Goal: Task Accomplishment & Management: Manage account settings

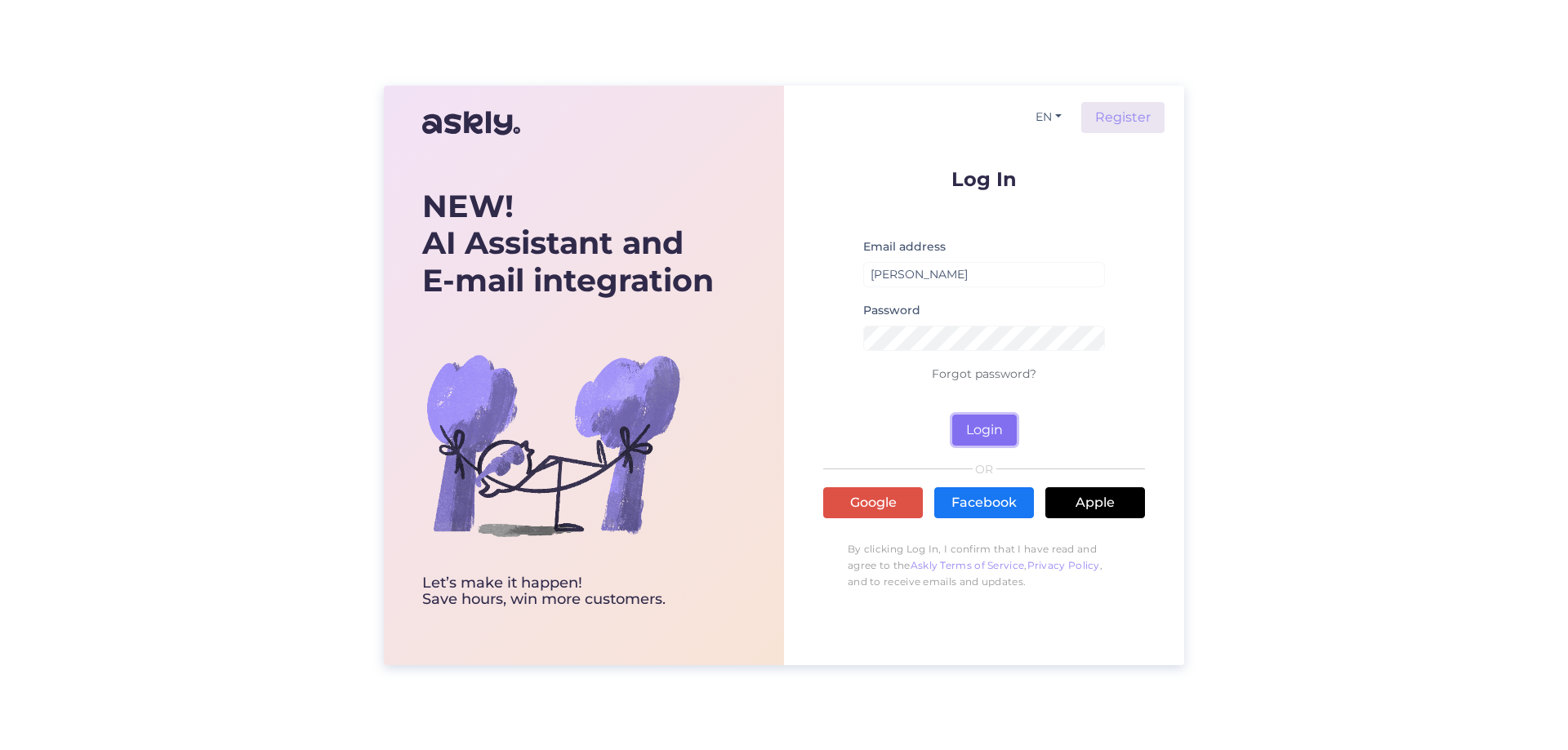
click at [980, 425] on button "Login" at bounding box center [983, 430] width 65 height 31
click at [947, 285] on input "[PERSON_NAME]" at bounding box center [984, 275] width 242 height 26
click at [971, 275] on input "[PERSON_NAME]" at bounding box center [984, 275] width 242 height 26
click at [985, 436] on button "Login" at bounding box center [983, 430] width 65 height 31
click at [988, 432] on button "Login" at bounding box center [983, 430] width 65 height 31
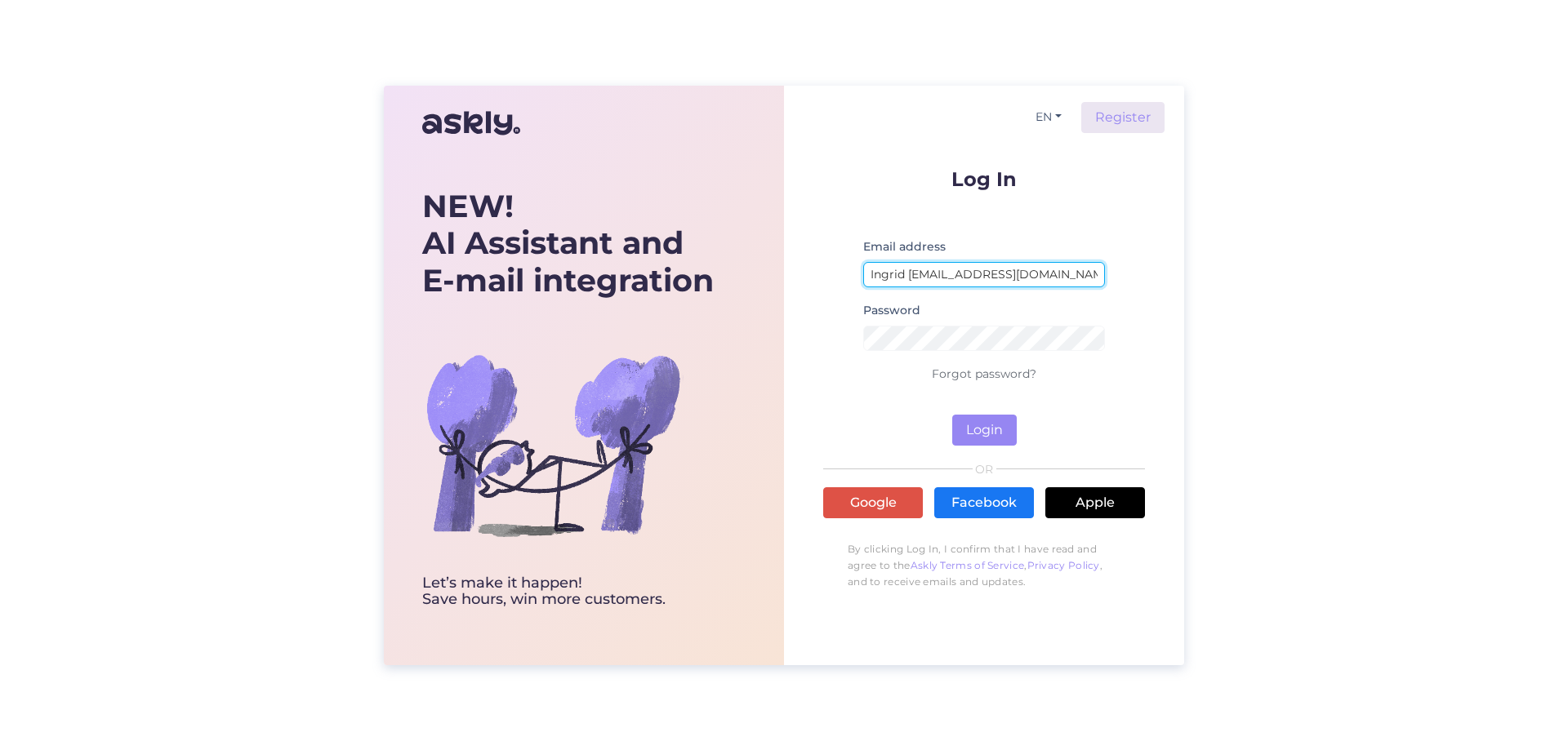
click at [910, 273] on input "Ingrid [EMAIL_ADDRESS][DOMAIN_NAME]" at bounding box center [984, 275] width 242 height 26
click at [952, 415] on button "Login" at bounding box center [983, 430] width 65 height 31
click at [867, 274] on input "[PERSON_NAME] .[PERSON_NAME][EMAIL_ADDRESS][DOMAIN_NAME]" at bounding box center [984, 275] width 242 height 26
click at [916, 273] on input "[PERSON_NAME] .[PERSON_NAME][EMAIL_ADDRESS][DOMAIN_NAME]" at bounding box center [984, 275] width 242 height 26
click at [984, 428] on button "Login" at bounding box center [983, 430] width 65 height 31
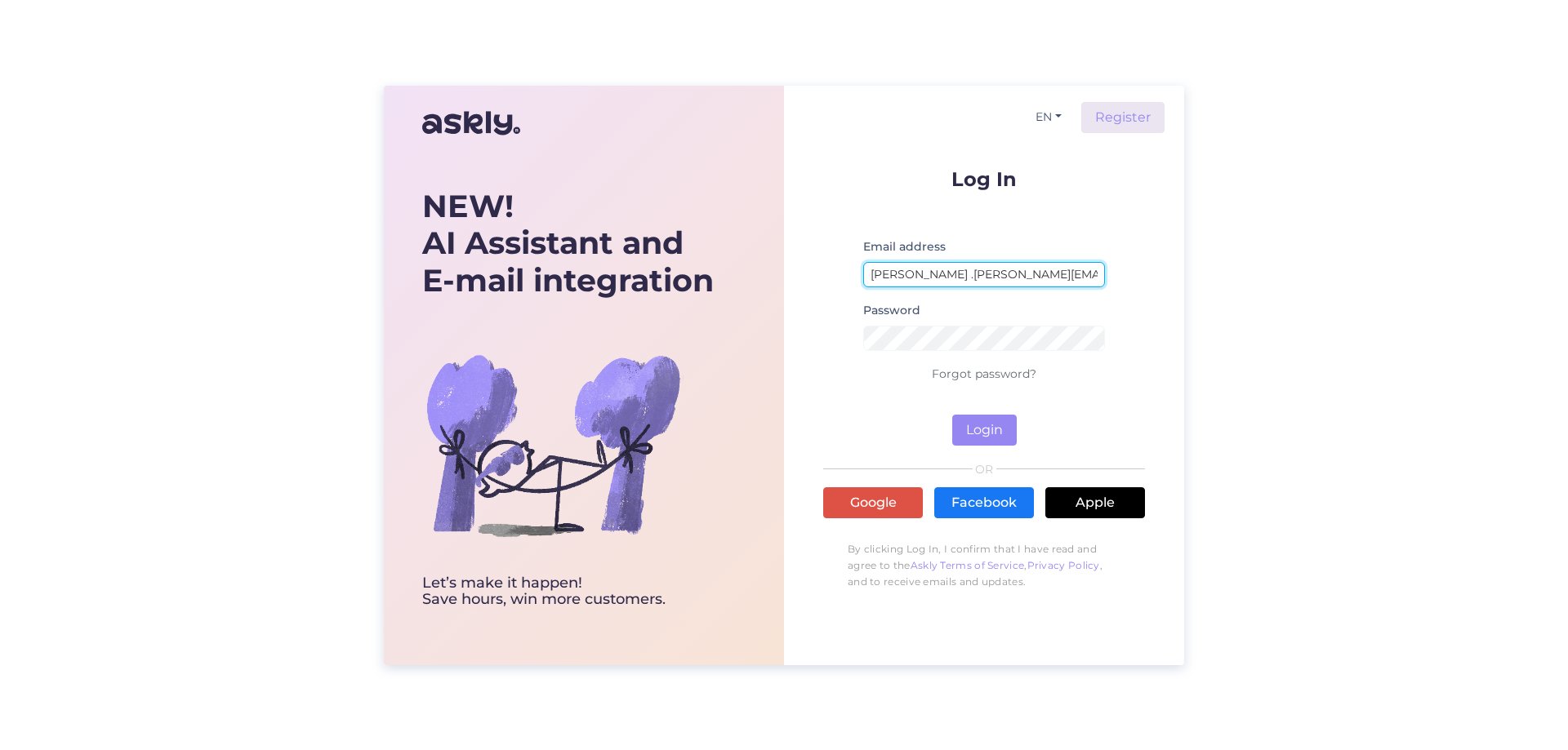
click at [952, 279] on input "[PERSON_NAME] .[PERSON_NAME][EMAIL_ADDRESS][DOMAIN_NAME]" at bounding box center [984, 275] width 242 height 26
click at [943, 276] on input "[PERSON_NAME] .[PERSON_NAME][EMAIL_ADDRESS][DOMAIN_NAME]" at bounding box center [984, 275] width 242 height 26
click at [955, 274] on input "[PERSON_NAME] .[PERSON_NAME]"@[DOMAIN_NAME]" at bounding box center [984, 275] width 242 height 26
type input "[PERSON_NAME] .[PERSON_NAME]"@"[DOMAIN_NAME]"
click at [981, 432] on button "Login" at bounding box center [983, 430] width 65 height 31
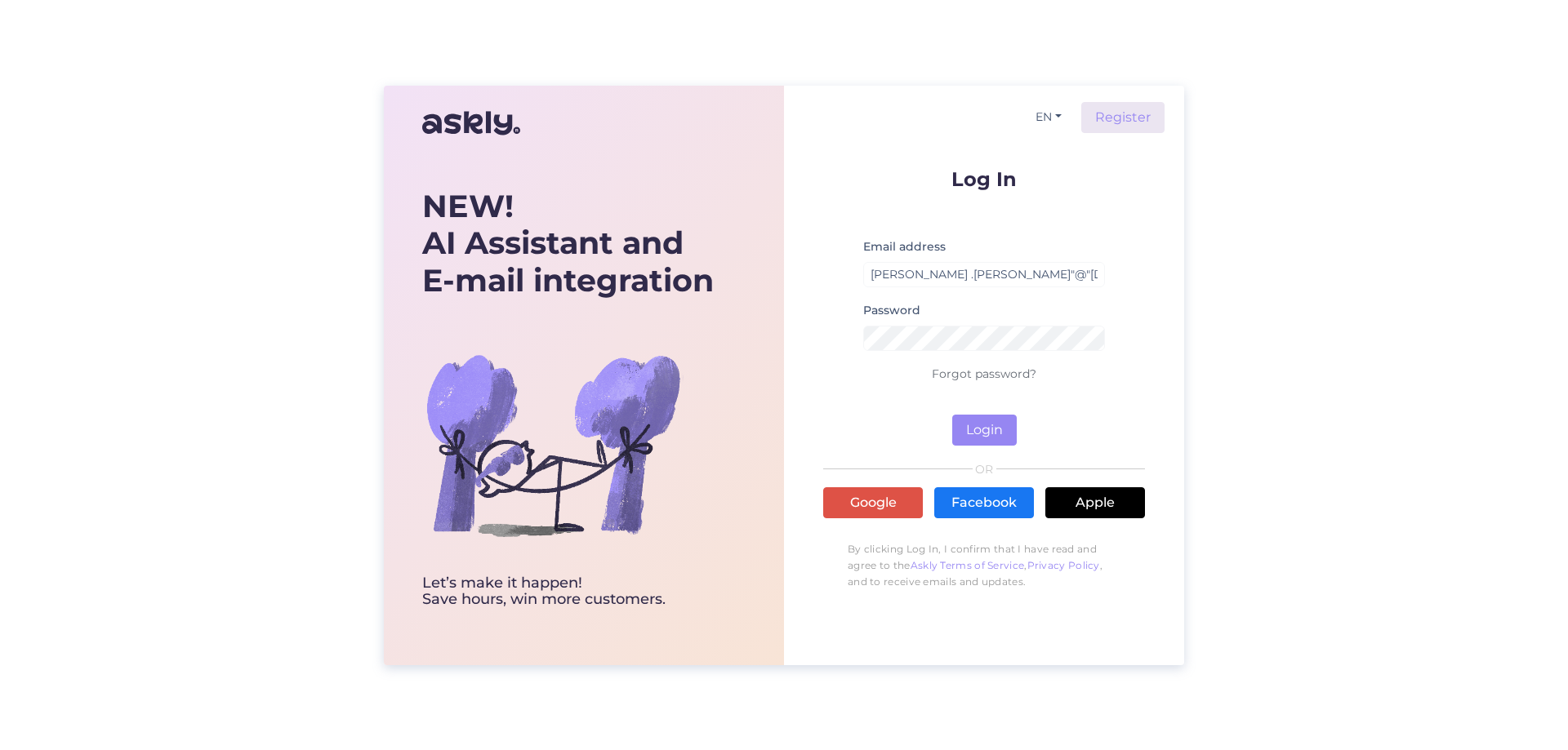
click at [1194, 359] on div "NEW! AI Assistant and E-mail integration Let’s make it happen! Save hours, win …" at bounding box center [784, 375] width 1568 height 750
click at [980, 436] on button "Login" at bounding box center [983, 430] width 65 height 31
click at [1009, 279] on input "[PERSON_NAME] .[PERSON_NAME]"@"[DOMAIN_NAME]" at bounding box center [984, 275] width 242 height 26
click at [1035, 277] on input "[PERSON_NAME] .[PERSON_NAME]"@"[DOMAIN_NAME]" at bounding box center [984, 275] width 242 height 26
drag, startPoint x: 1038, startPoint y: 275, endPoint x: 780, endPoint y: 272, distance: 258.0
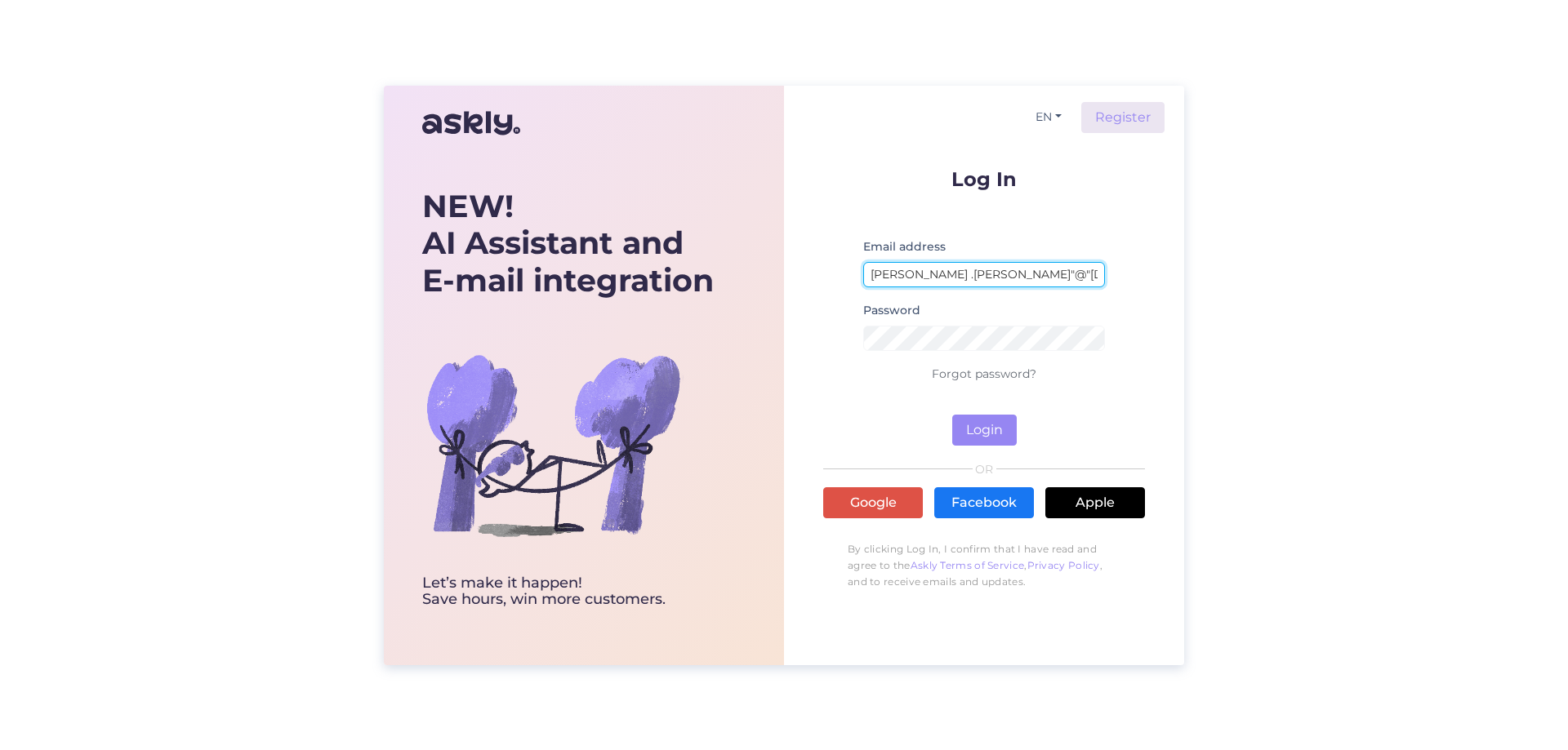
click at [780, 272] on div "NEW! AI Assistant and E-mail integration Let’s make it happen! Save hours, win …" at bounding box center [784, 375] width 800 height 579
click at [983, 433] on button "Login" at bounding box center [983, 430] width 65 height 31
click at [986, 435] on button "Login" at bounding box center [983, 430] width 65 height 31
click at [260, 514] on div "NEW! AI Assistant and E-mail integration Let’s make it happen! Save hours, win …" at bounding box center [784, 375] width 1568 height 750
click at [1007, 273] on input "[PERSON_NAME]@" at bounding box center [984, 275] width 242 height 26
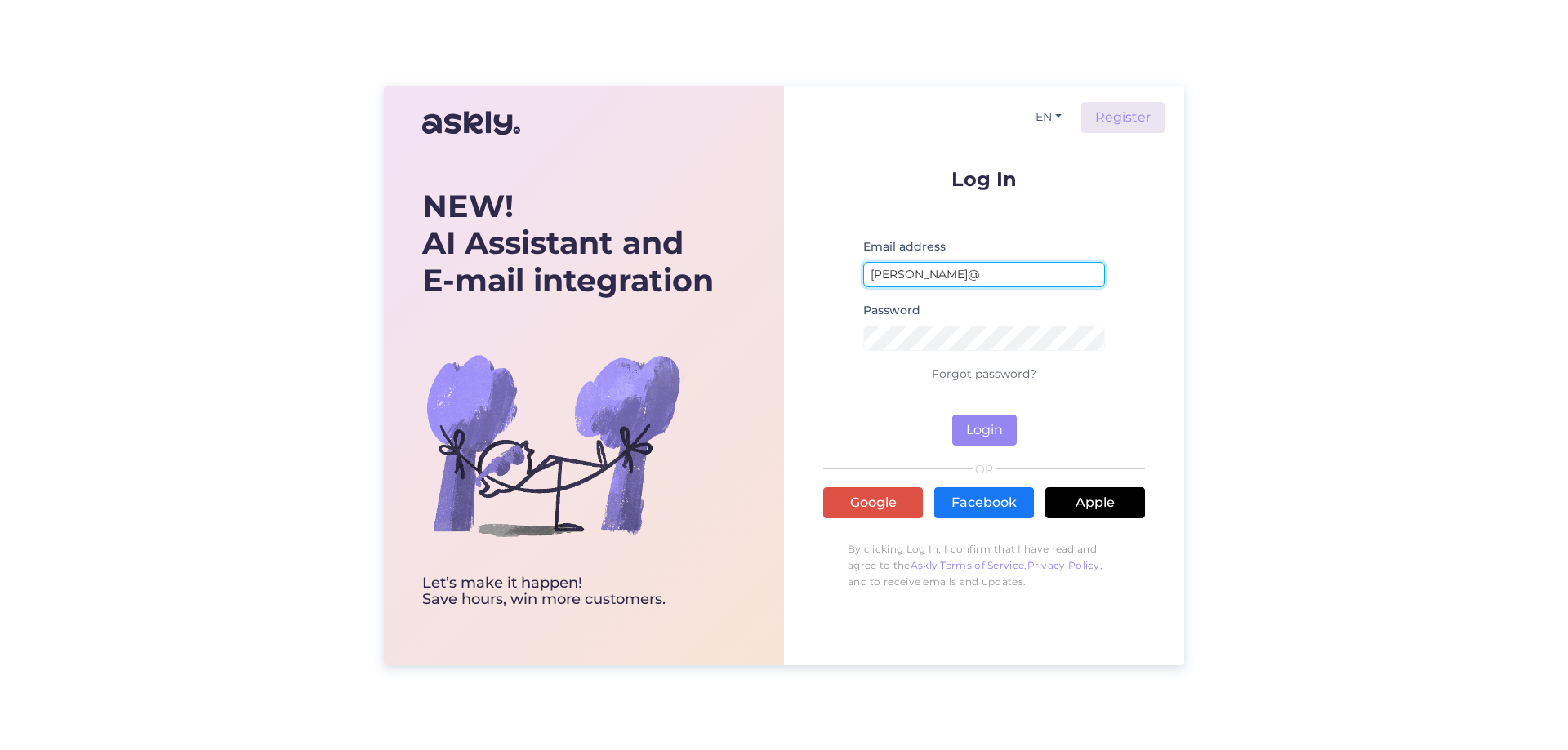
drag, startPoint x: 994, startPoint y: 276, endPoint x: 817, endPoint y: 274, distance: 177.0
click at [823, 274] on div "EN Register Log In Email address [PERSON_NAME]@ Password Forgot password? Login…" at bounding box center [983, 375] width 400 height 579
type input "[PERSON_NAME][EMAIL_ADDRESS][PERSON_NAME][DOMAIN_NAME]"
click at [903, 402] on form "Log In Email address [PERSON_NAME][EMAIL_ADDRESS][PERSON_NAME][DOMAIN_NAME] Pas…" at bounding box center [983, 307] width 322 height 277
click at [997, 436] on button "Login" at bounding box center [983, 430] width 65 height 31
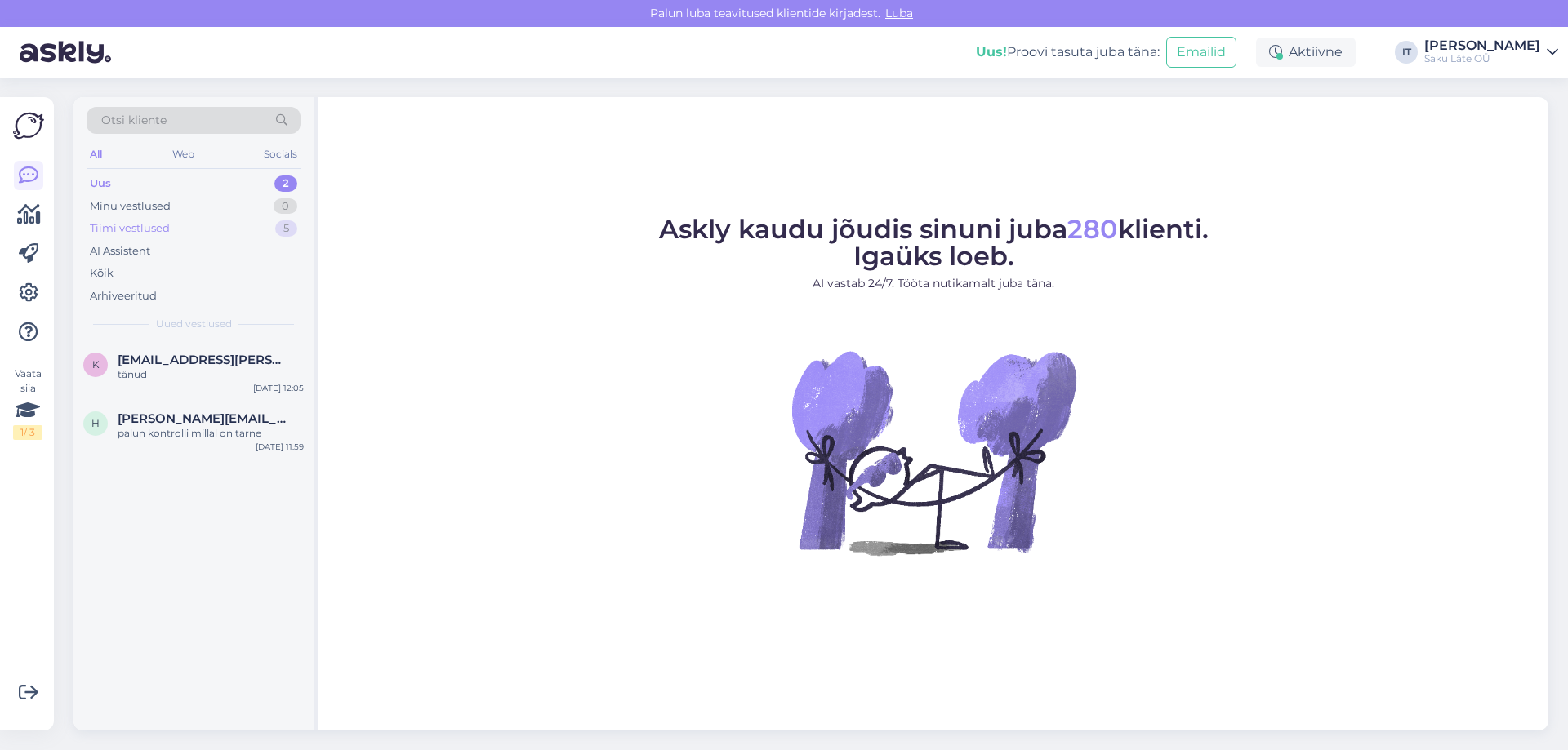
click at [102, 230] on div "Tiimi vestlused" at bounding box center [130, 228] width 80 height 16
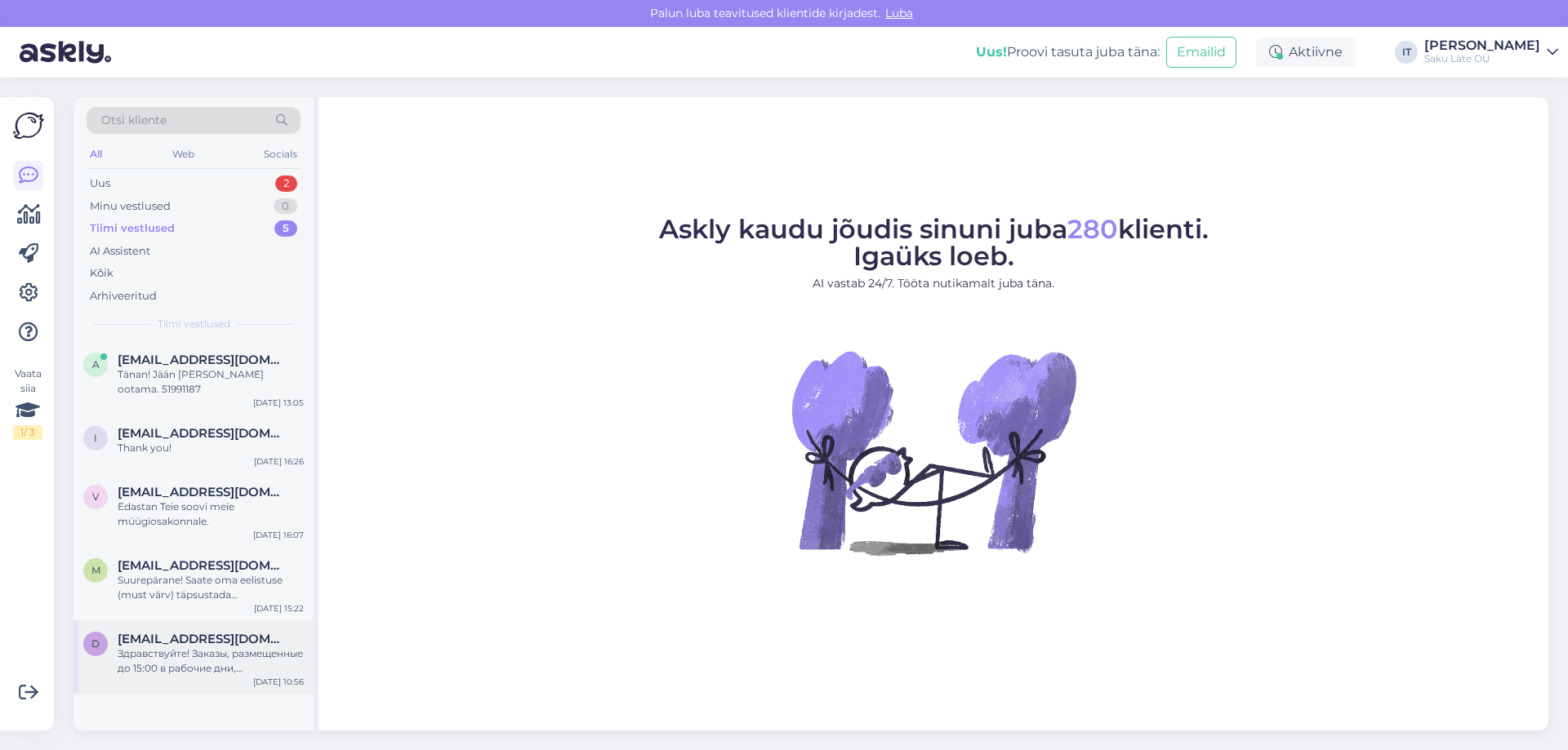
click at [187, 632] on span "[EMAIL_ADDRESS][DOMAIN_NAME]" at bounding box center [201, 639] width 170 height 15
